Goal: Transaction & Acquisition: Purchase product/service

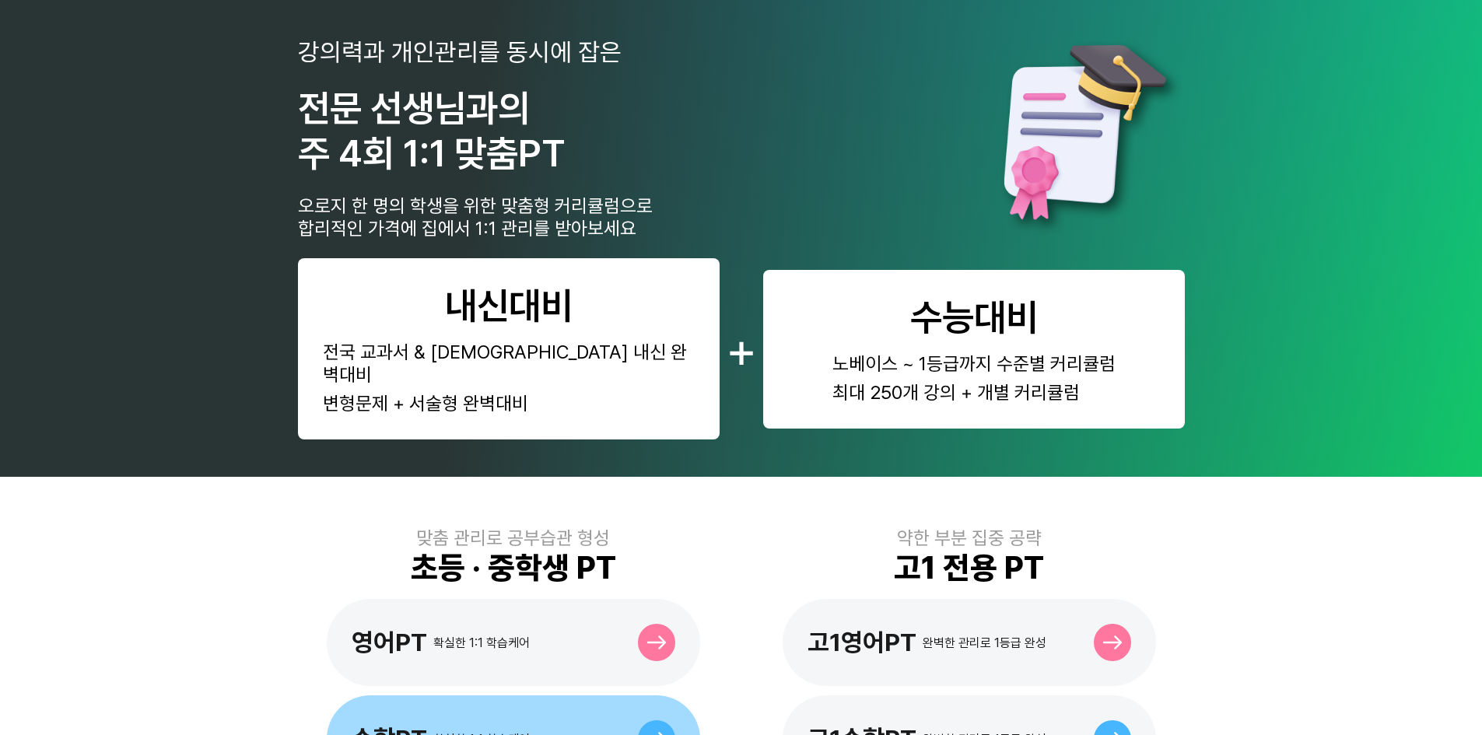
click at [550, 696] on div "수학PT 확실한 1:1 학습케어" at bounding box center [514, 739] width 374 height 87
click at [534, 696] on div "수학PT 확실한 1:1 학습케어" at bounding box center [514, 739] width 374 height 87
